Goal: Task Accomplishment & Management: Manage account settings

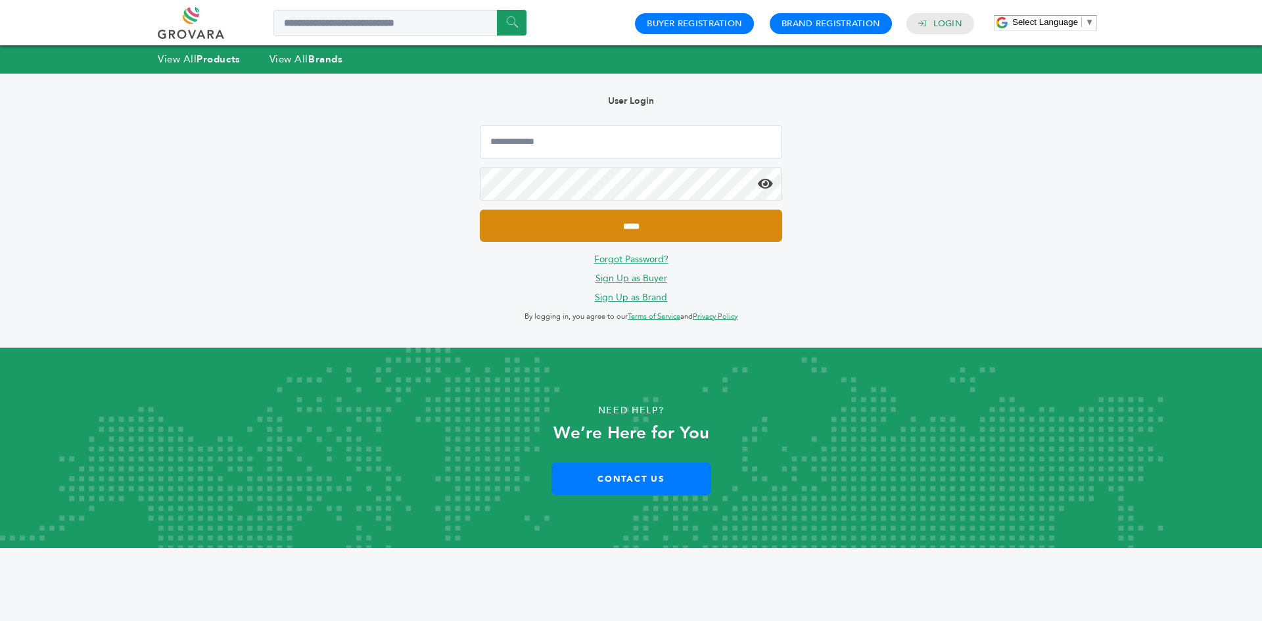
type input "**********"
click at [536, 224] on input "*****" at bounding box center [631, 226] width 302 height 32
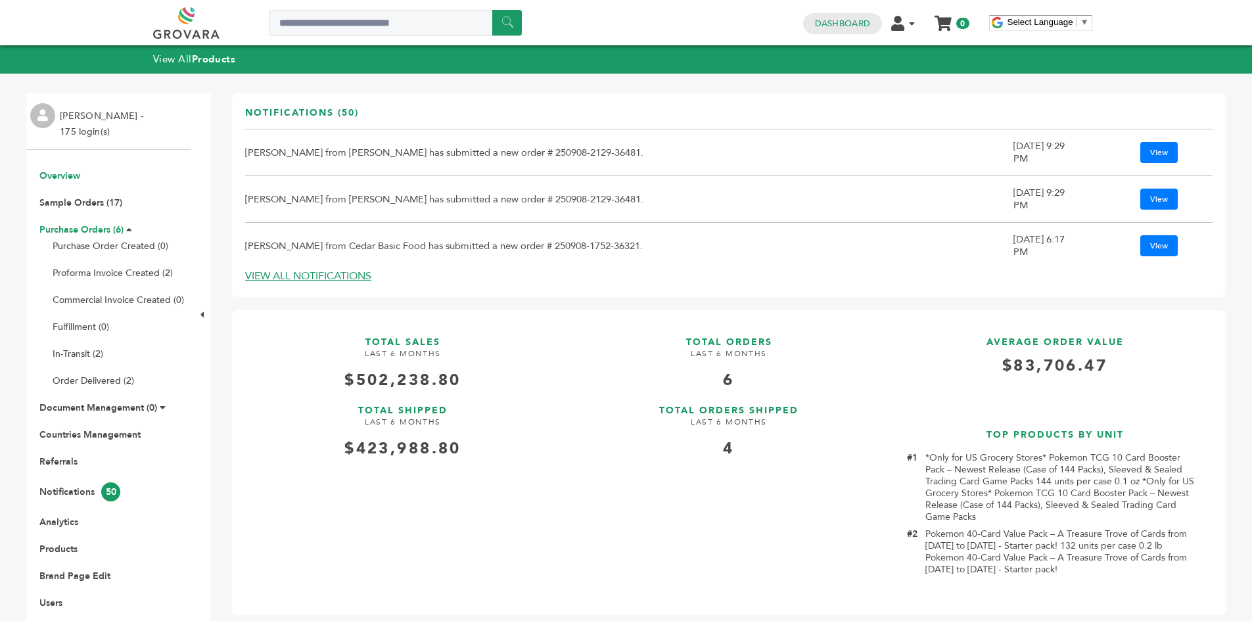
click at [77, 228] on link "Purchase Orders (6)" at bounding box center [81, 230] width 84 height 12
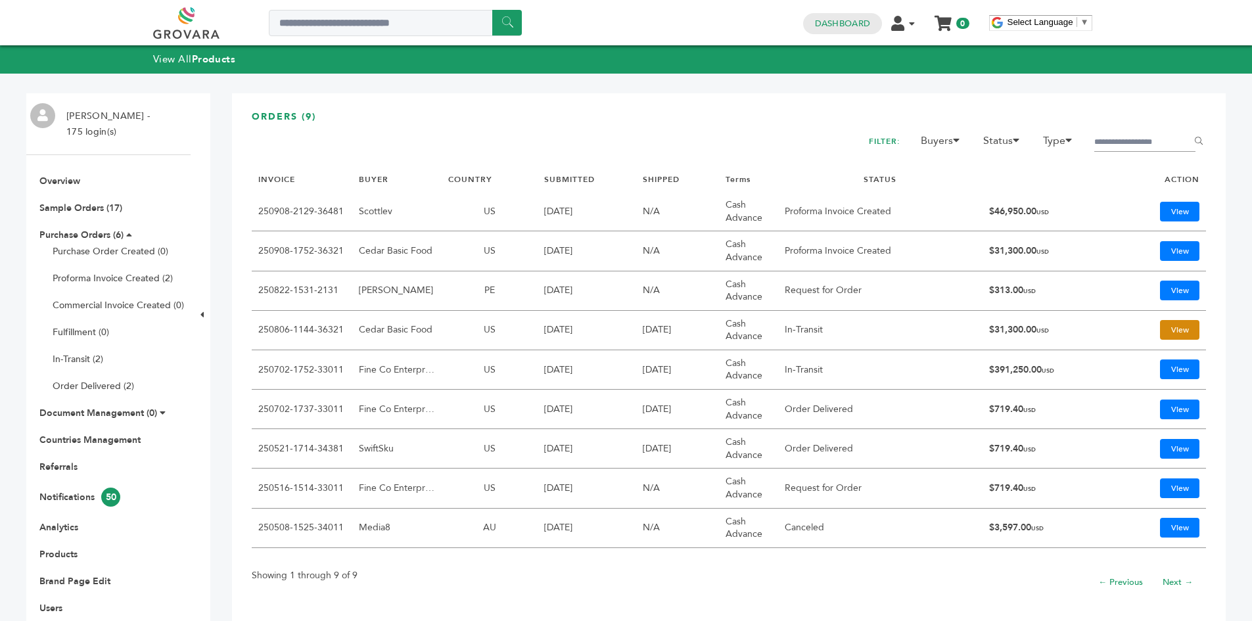
click at [1188, 329] on link "View" at bounding box center [1179, 330] width 39 height 20
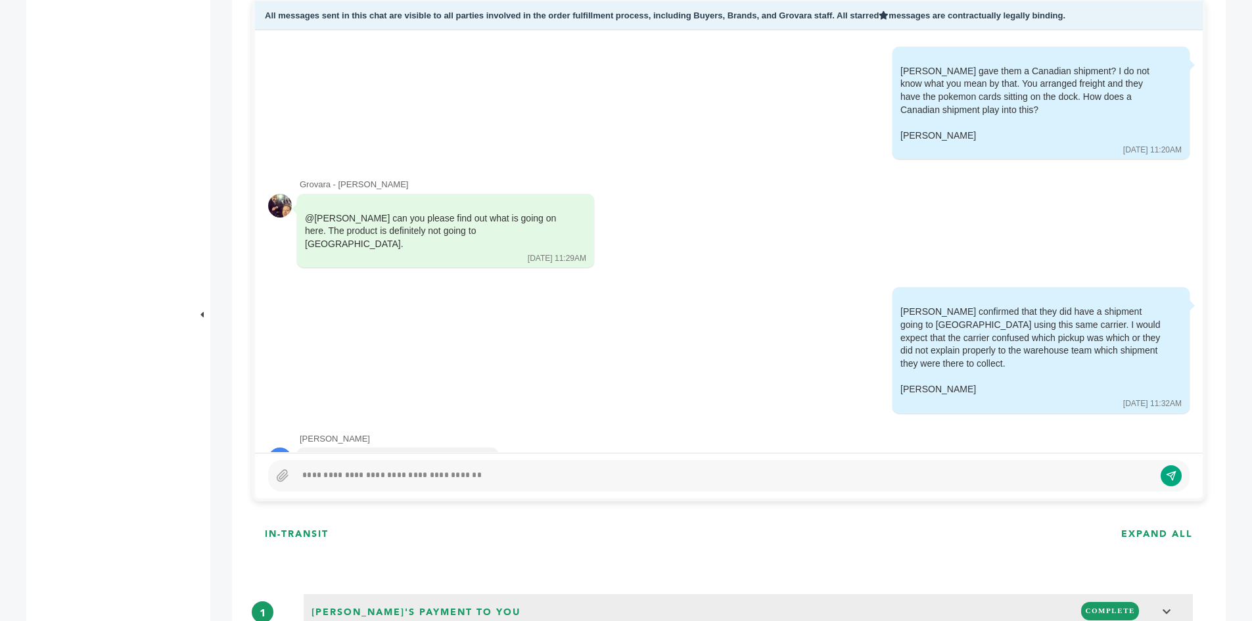
scroll to position [657, 0]
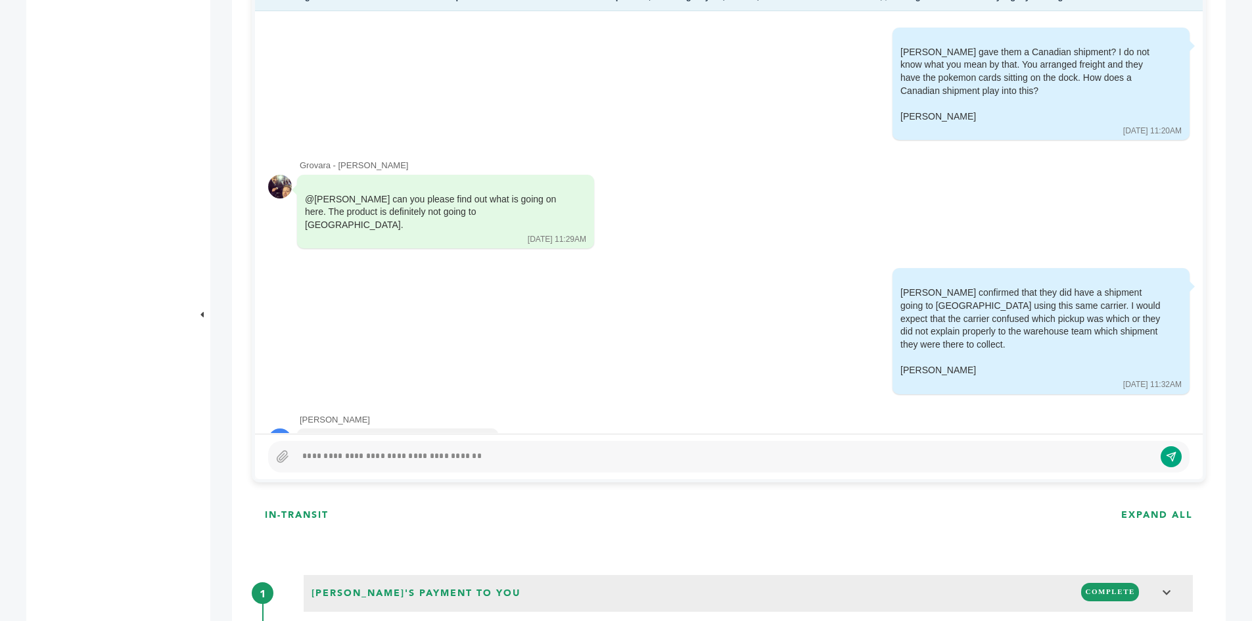
click at [293, 455] on div at bounding box center [729, 457] width 922 height 32
click at [280, 456] on icon at bounding box center [282, 456] width 13 height 13
click at [0, 0] on input "file" at bounding box center [0, 0] width 0 height 0
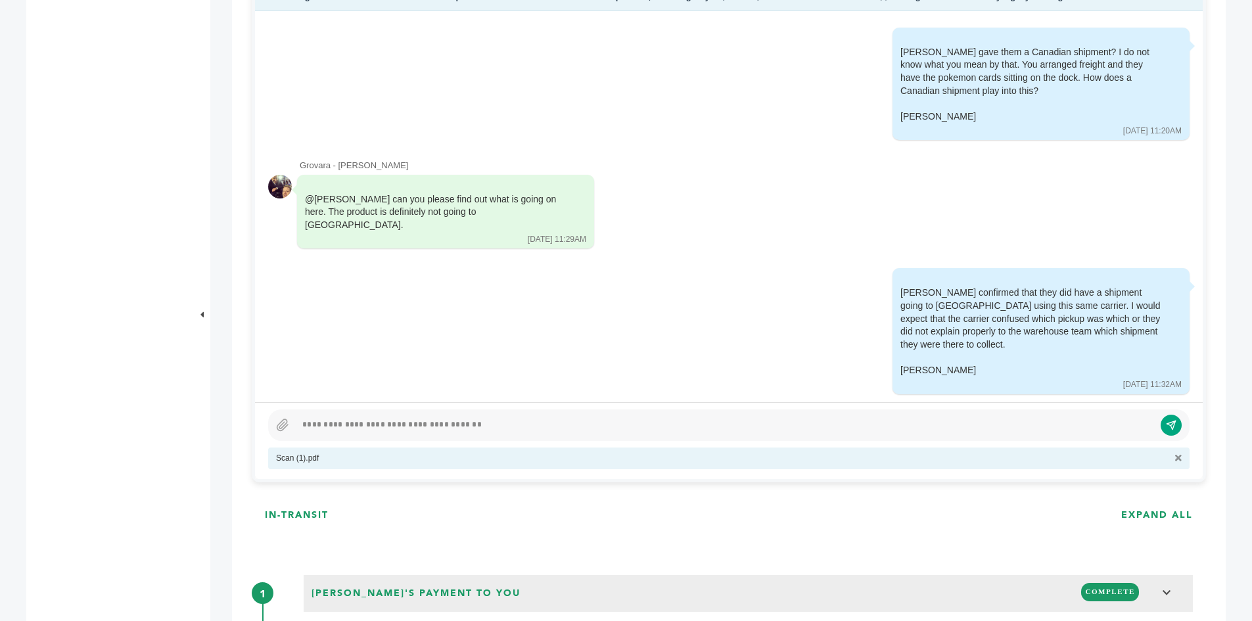
drag, startPoint x: 336, startPoint y: 437, endPoint x: 341, endPoint y: 430, distance: 8.0
click at [338, 435] on div at bounding box center [729, 426] width 922 height 32
click at [341, 430] on div at bounding box center [725, 425] width 859 height 16
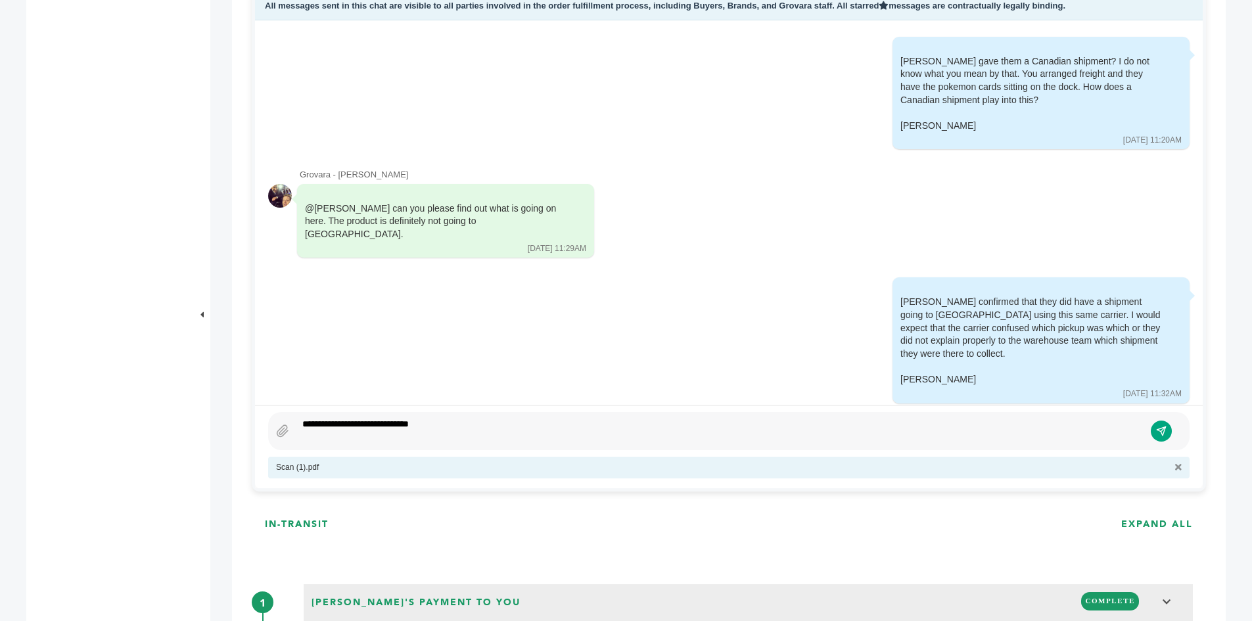
scroll to position [634, 0]
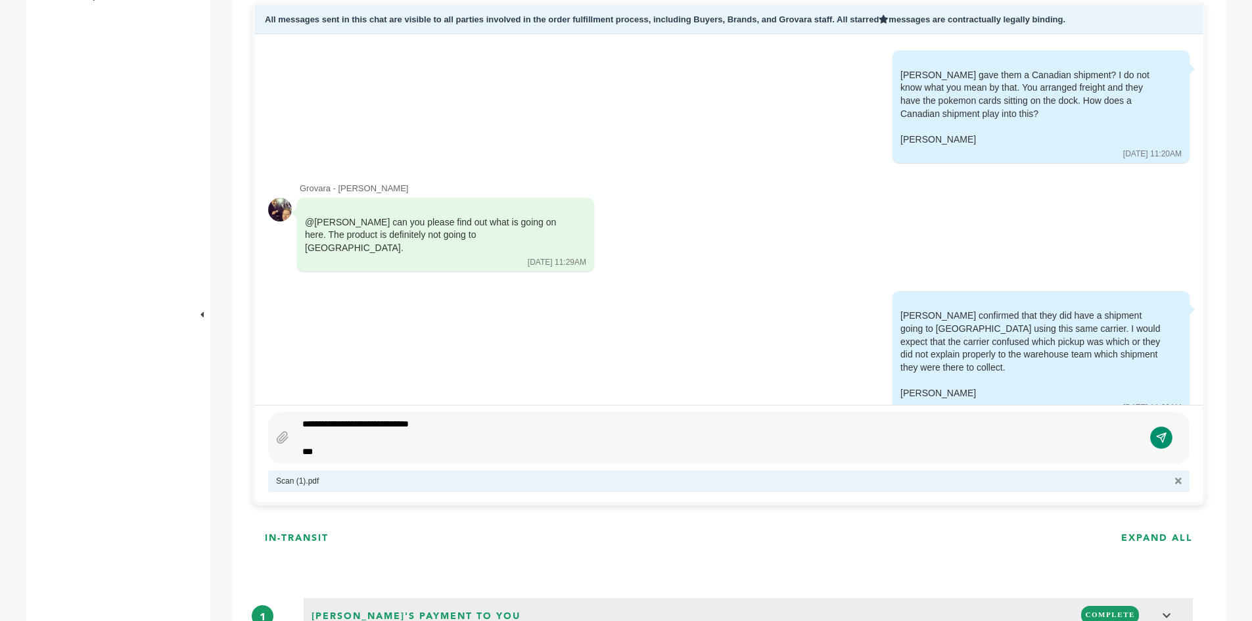
click at [1167, 440] on icon "submit" at bounding box center [1161, 438] width 11 height 11
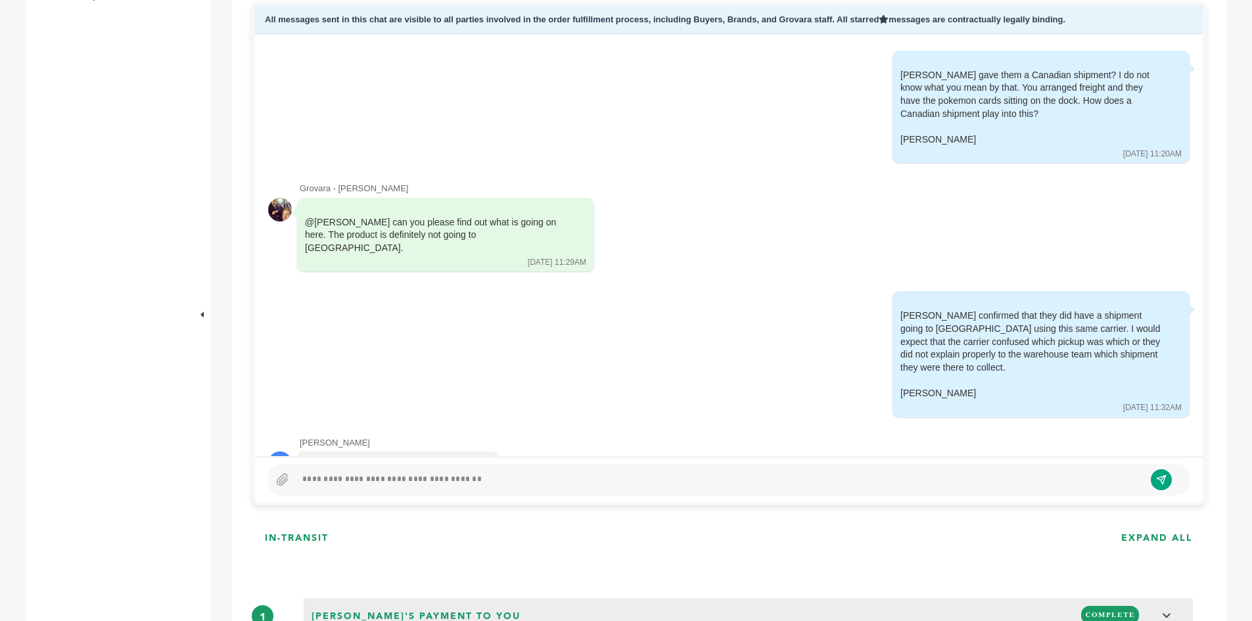
scroll to position [8756, 0]
